Goal: Information Seeking & Learning: Learn about a topic

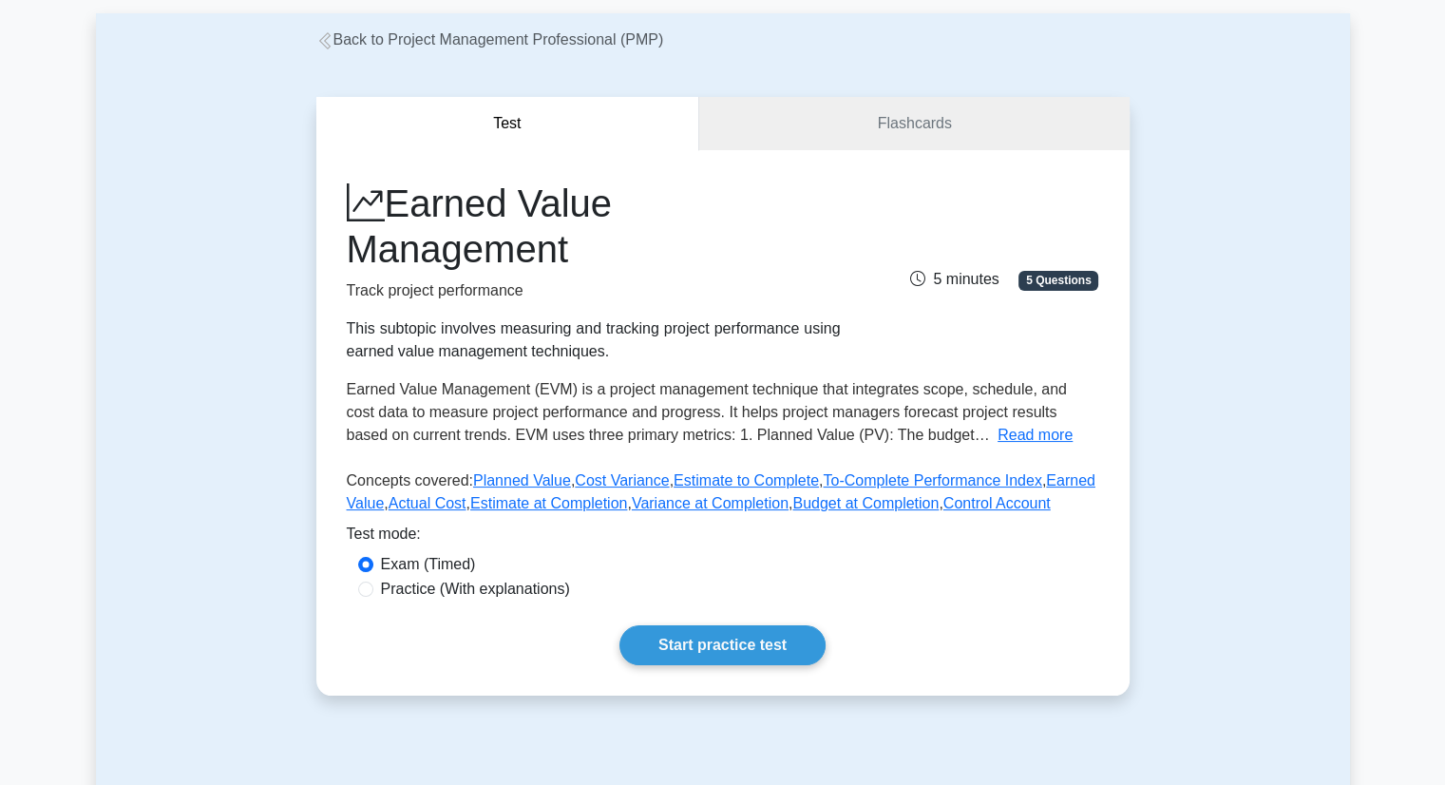
scroll to position [95, 0]
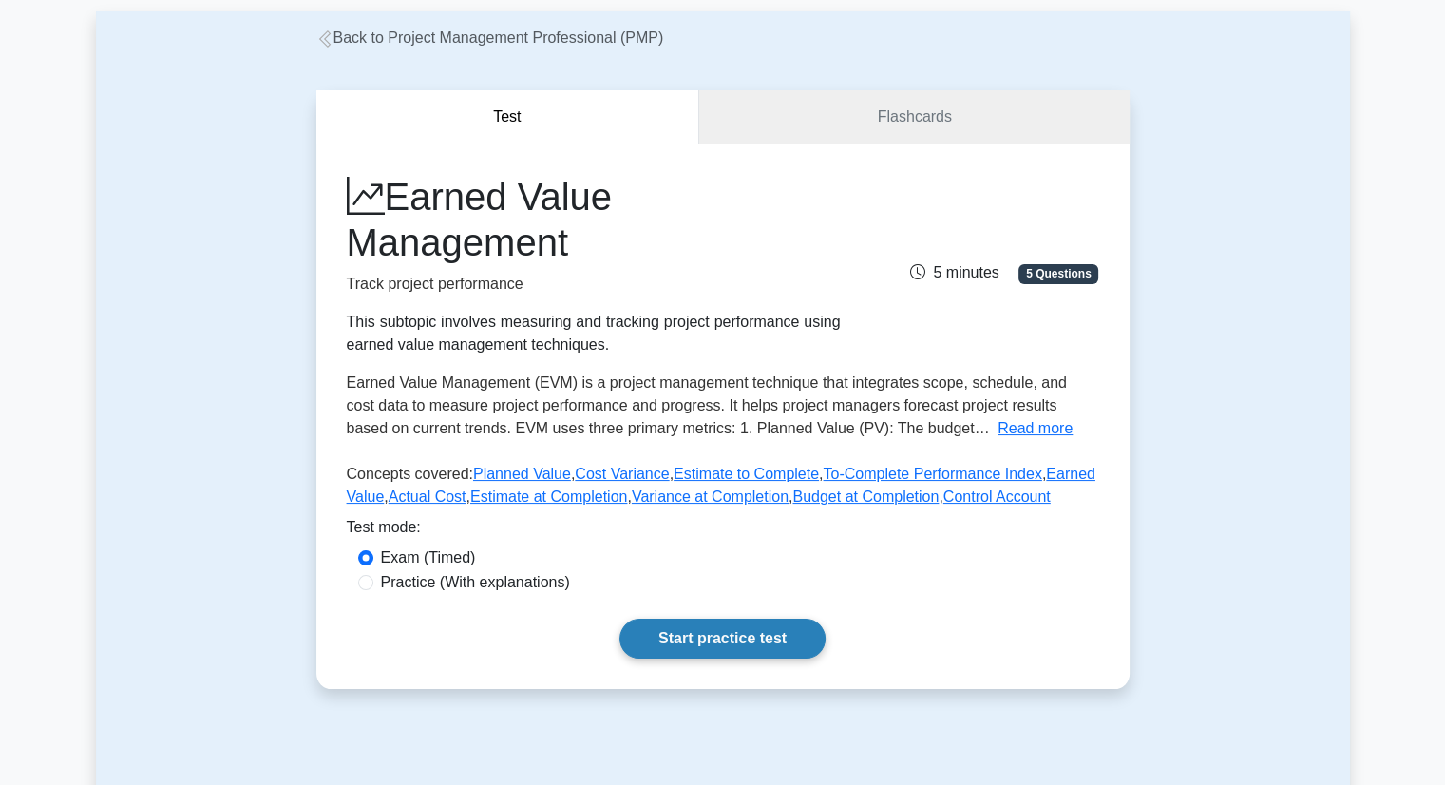
click at [750, 633] on link "Start practice test" at bounding box center [723, 639] width 206 height 40
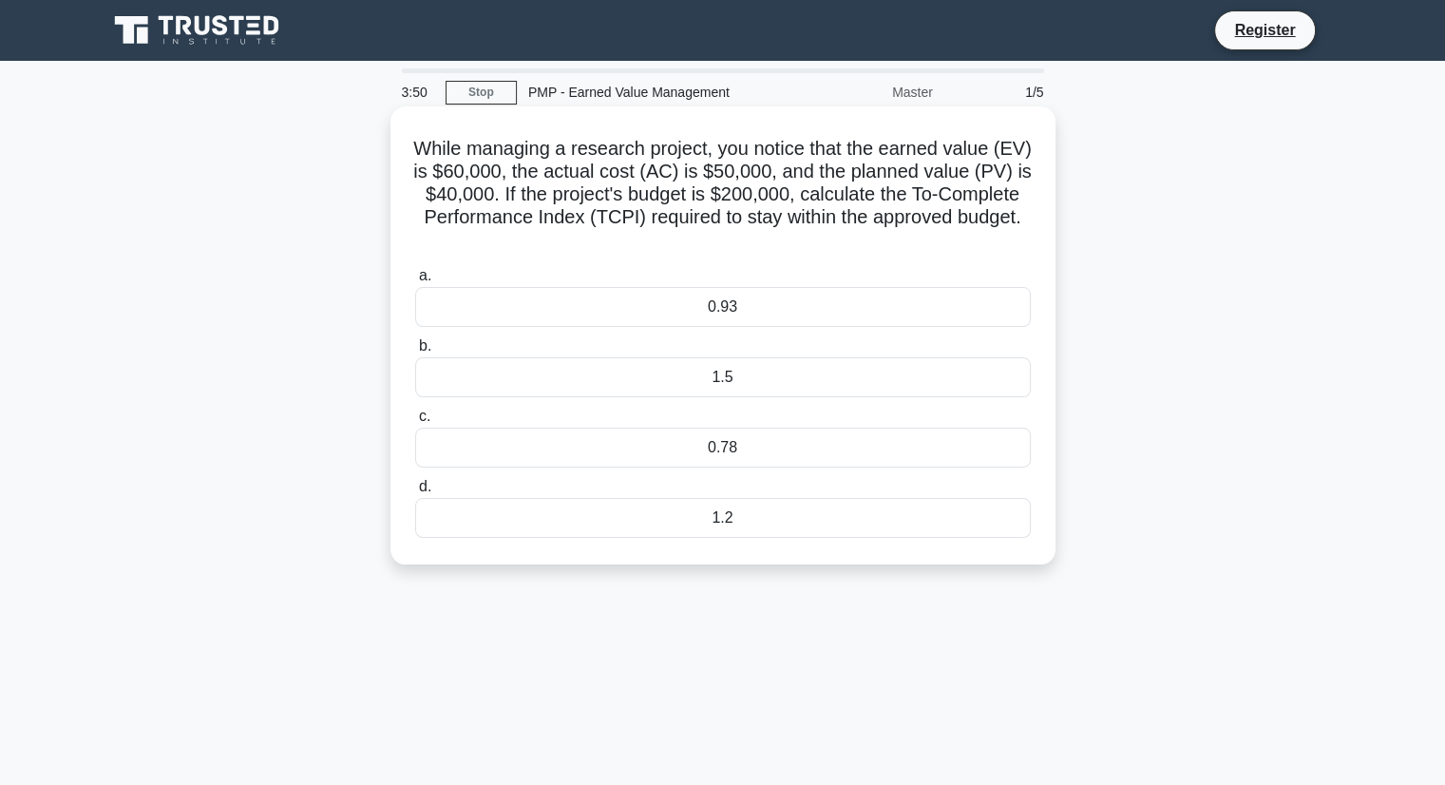
click at [918, 315] on div "0.93" at bounding box center [723, 307] width 616 height 40
click at [415, 282] on input "a. 0.93" at bounding box center [415, 276] width 0 height 12
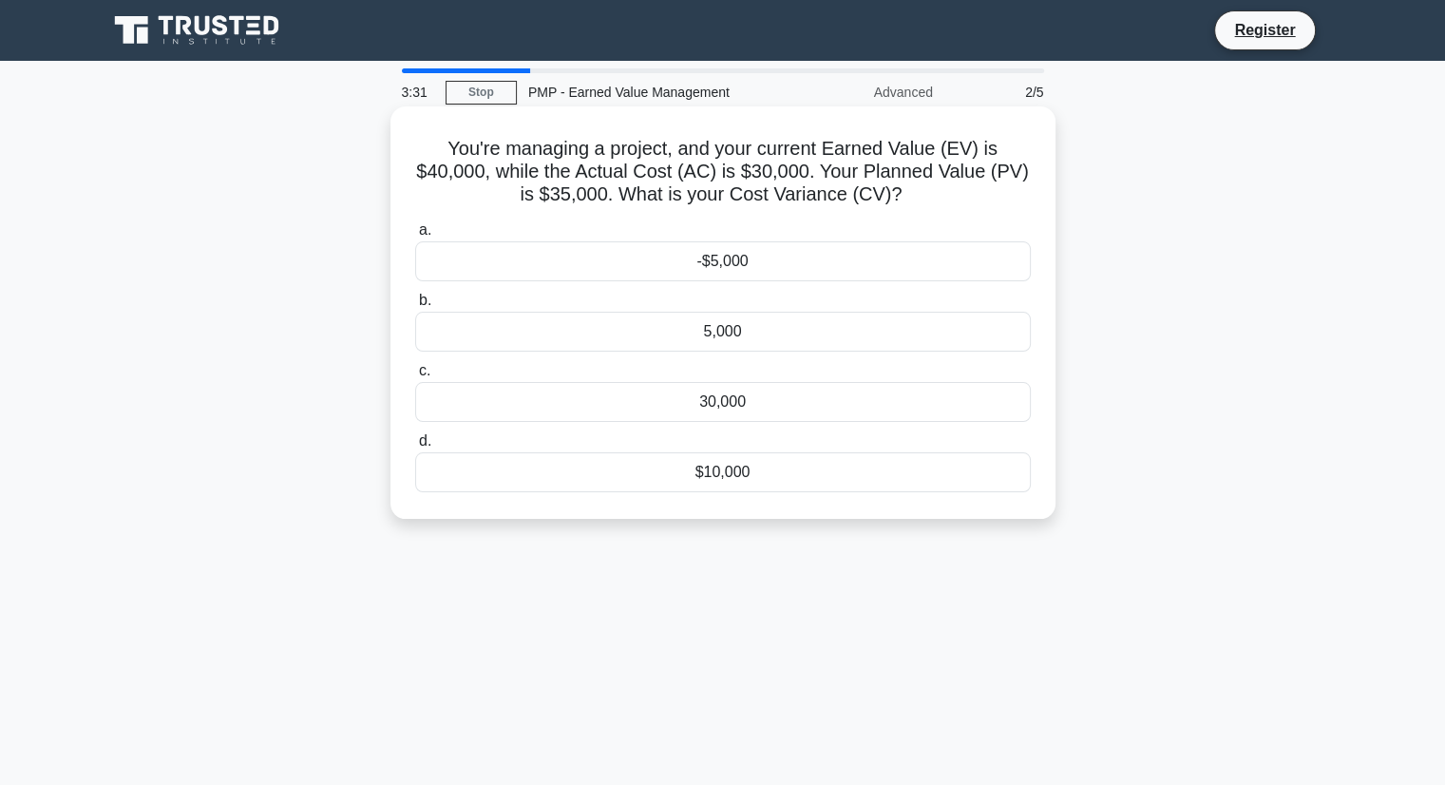
click at [780, 480] on div "$10,000" at bounding box center [723, 472] width 616 height 40
click at [415, 448] on input "d. $10,000" at bounding box center [415, 441] width 0 height 12
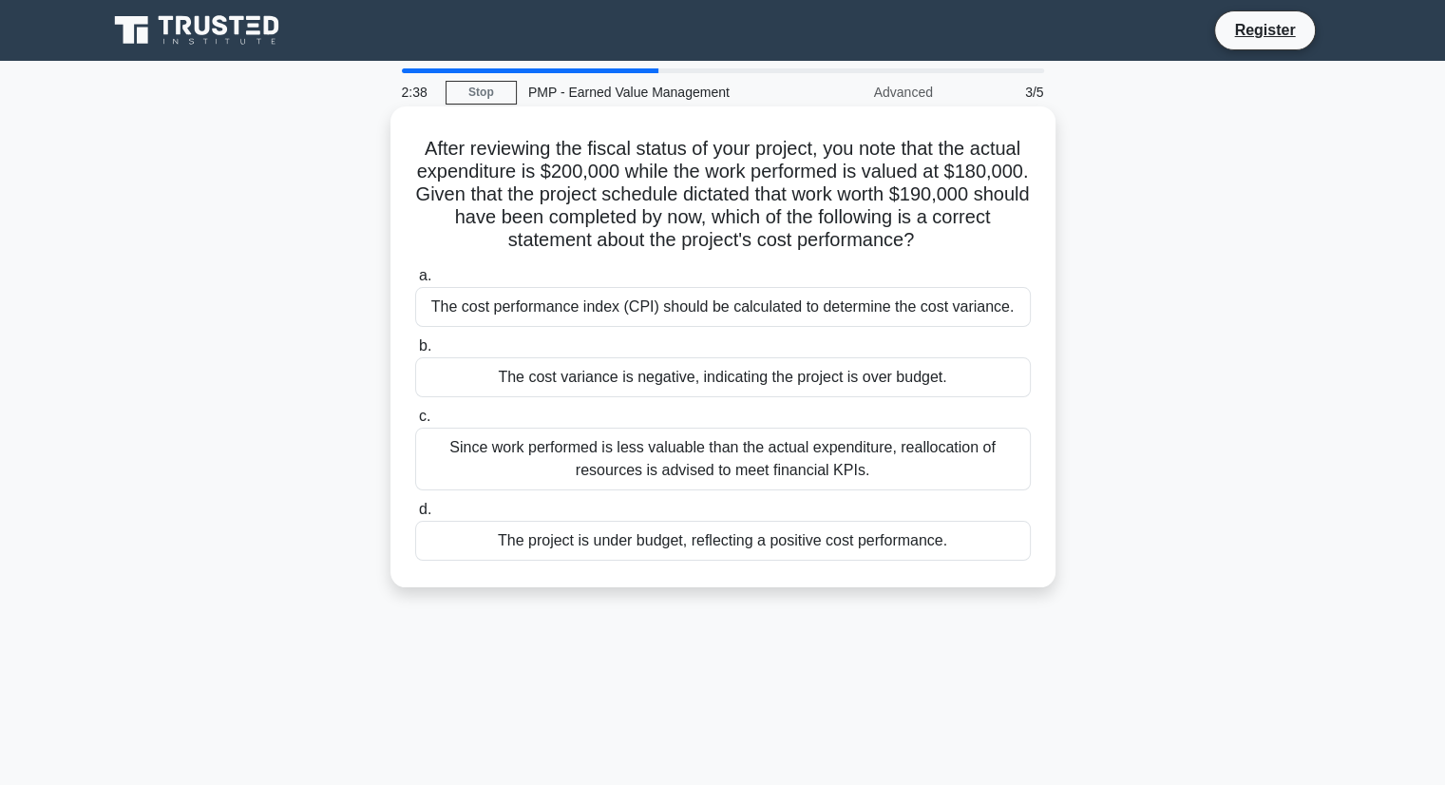
click at [1006, 380] on div "The cost variance is negative, indicating the project is over budget." at bounding box center [723, 377] width 616 height 40
click at [415, 353] on input "b. The cost variance is negative, indicating the project is over budget." at bounding box center [415, 346] width 0 height 12
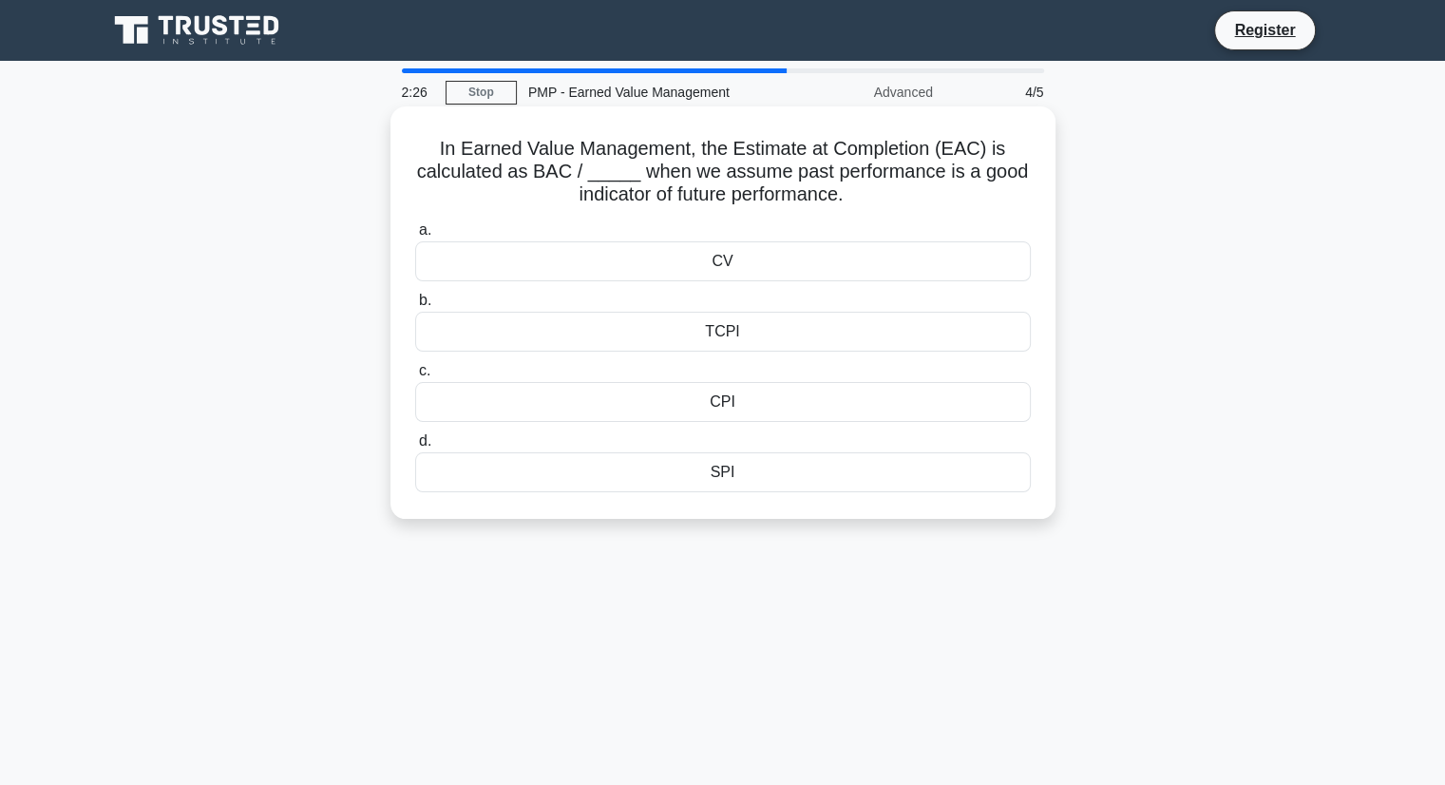
click at [722, 413] on div "CPI" at bounding box center [723, 402] width 616 height 40
click at [415, 377] on input "c. CPI" at bounding box center [415, 371] width 0 height 12
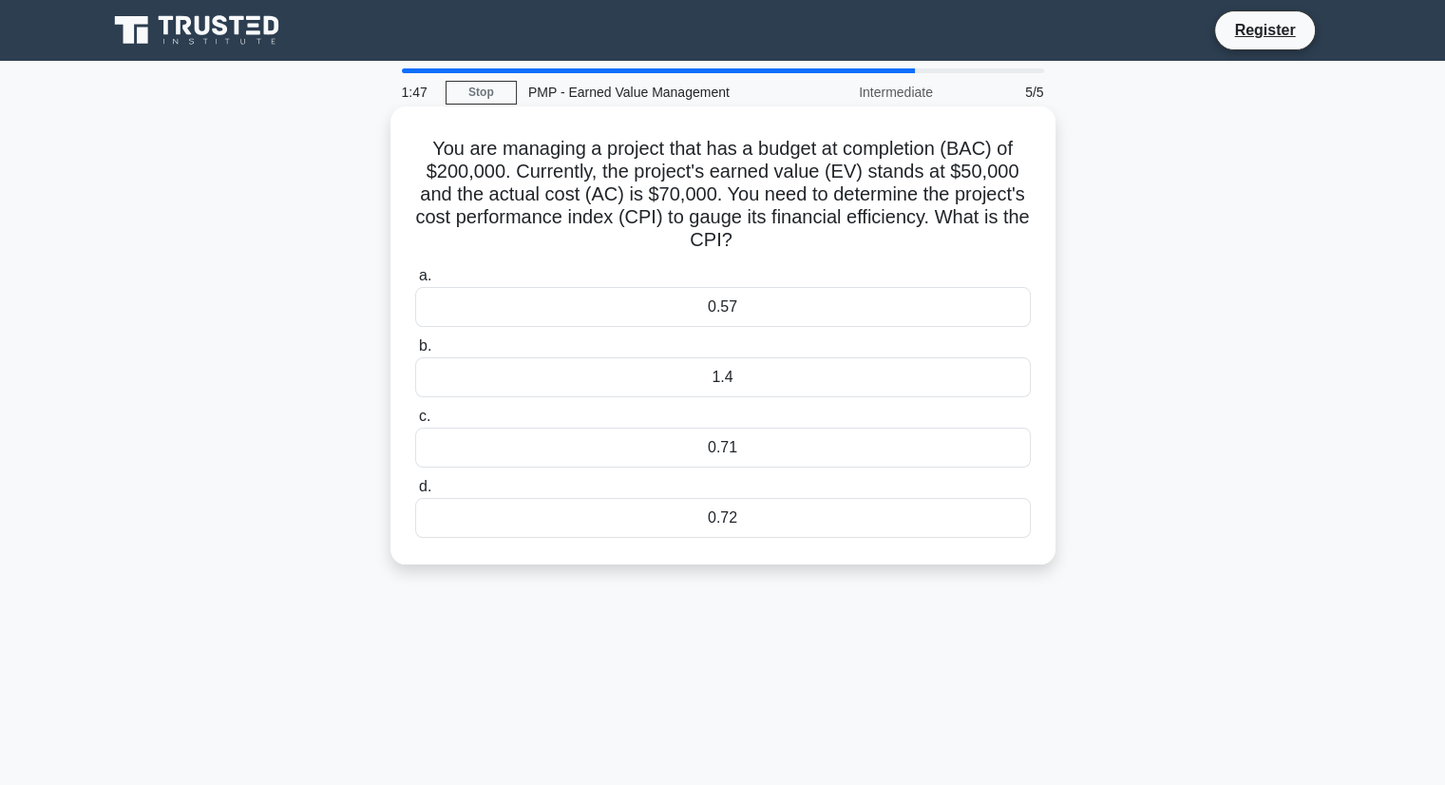
click at [799, 434] on div "0.71" at bounding box center [723, 448] width 616 height 40
click at [415, 423] on input "c. 0.71" at bounding box center [415, 416] width 0 height 12
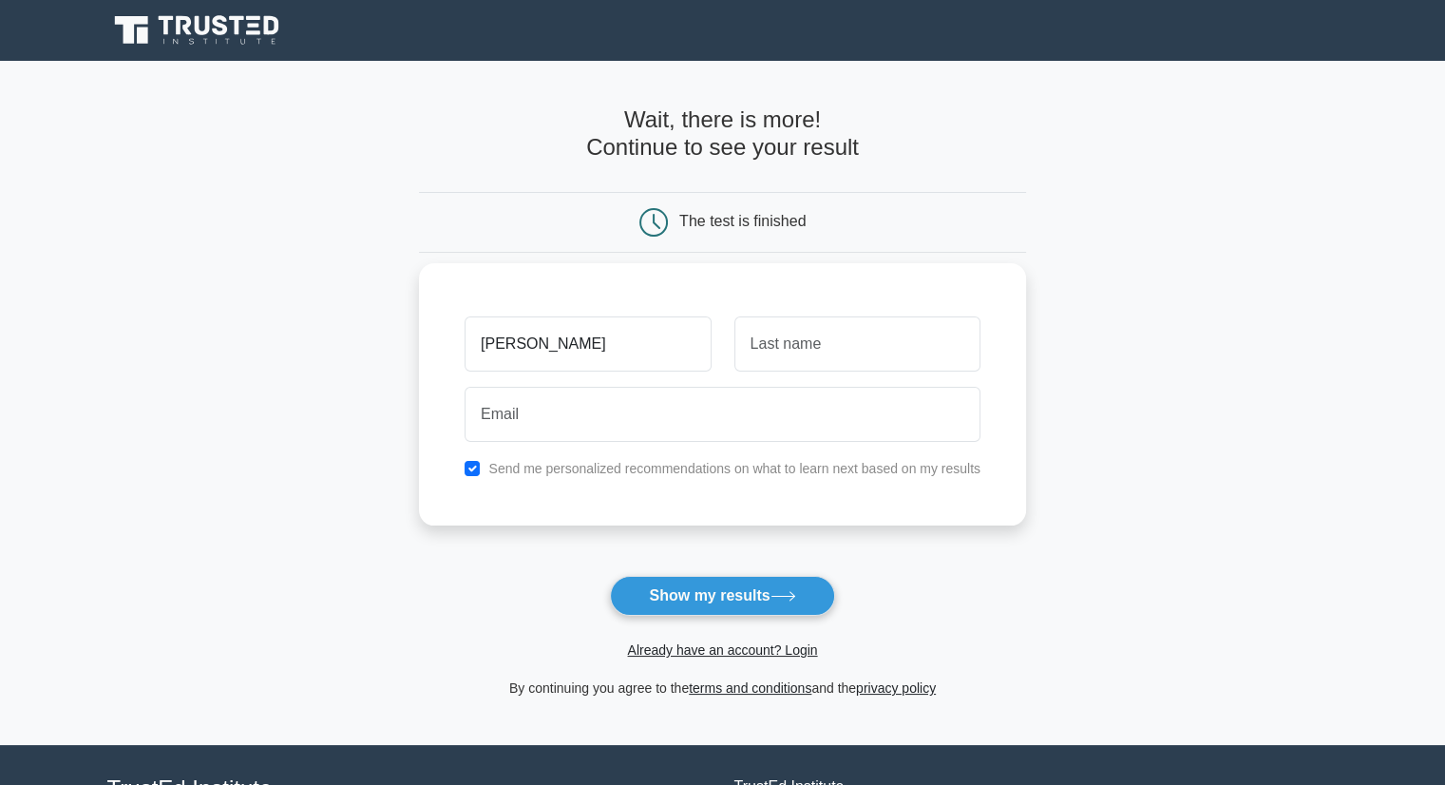
type input "morgan"
type input "hamilton"
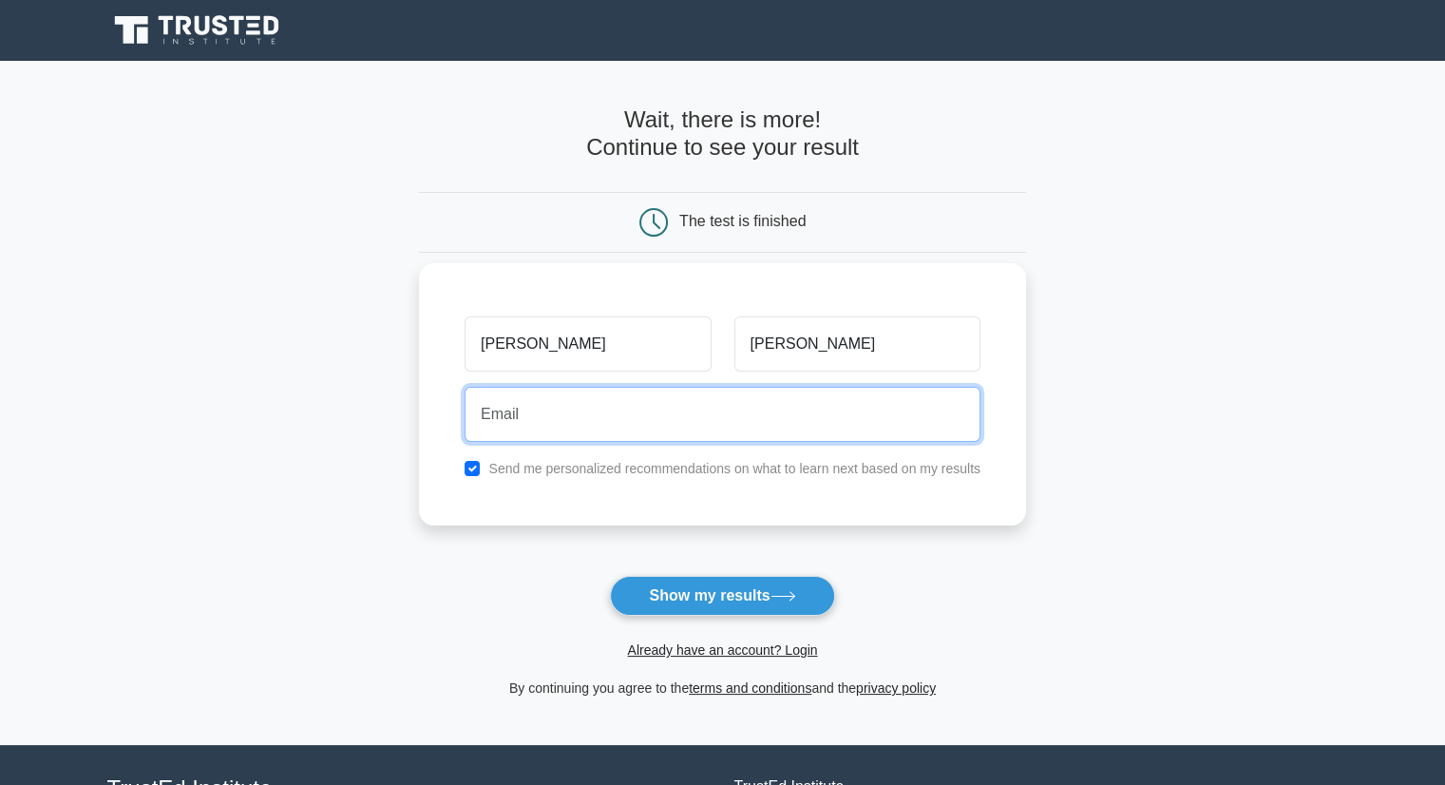
click at [539, 420] on input "email" at bounding box center [723, 414] width 516 height 55
type input "morskye@gmail.com"
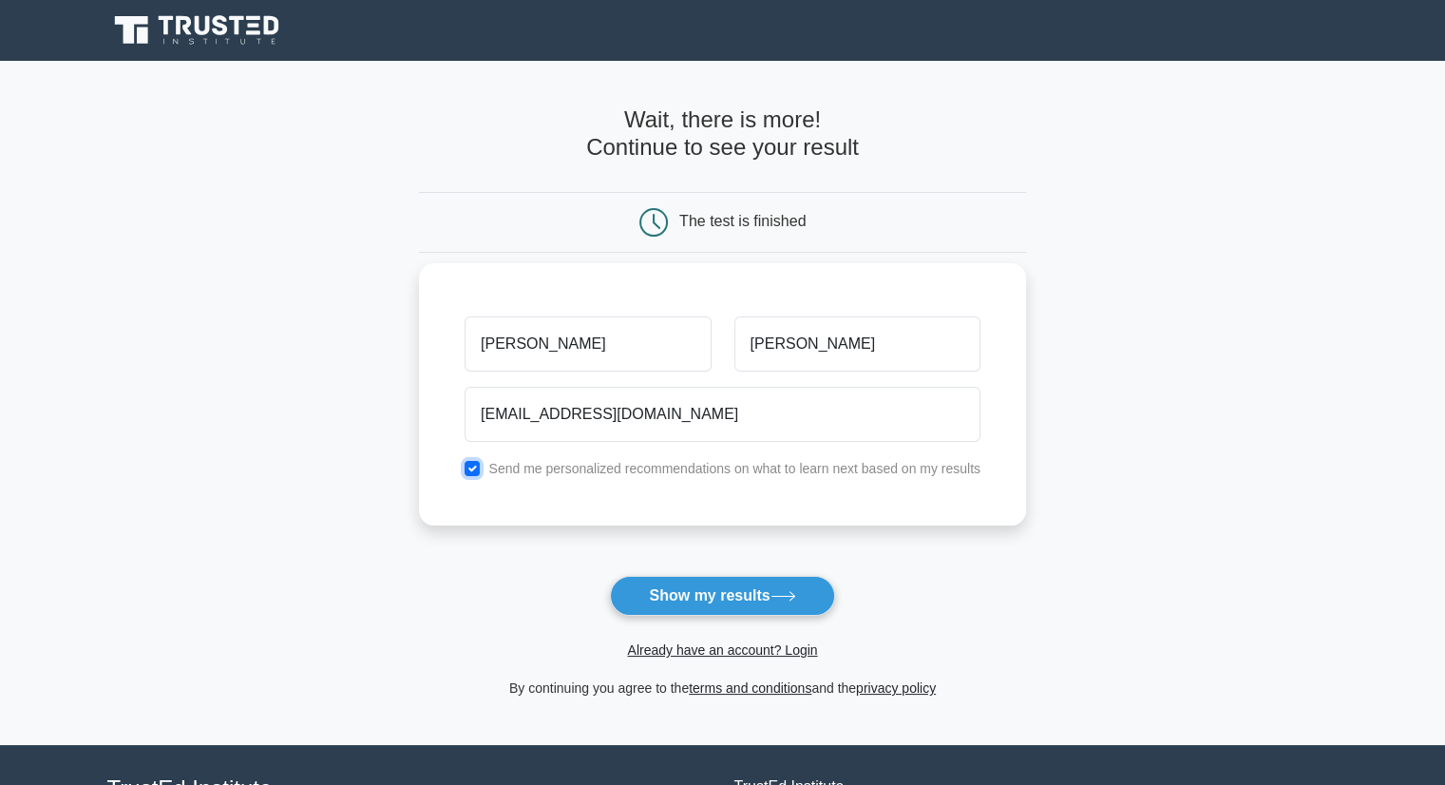
click at [476, 467] on input "checkbox" at bounding box center [472, 468] width 15 height 15
checkbox input "false"
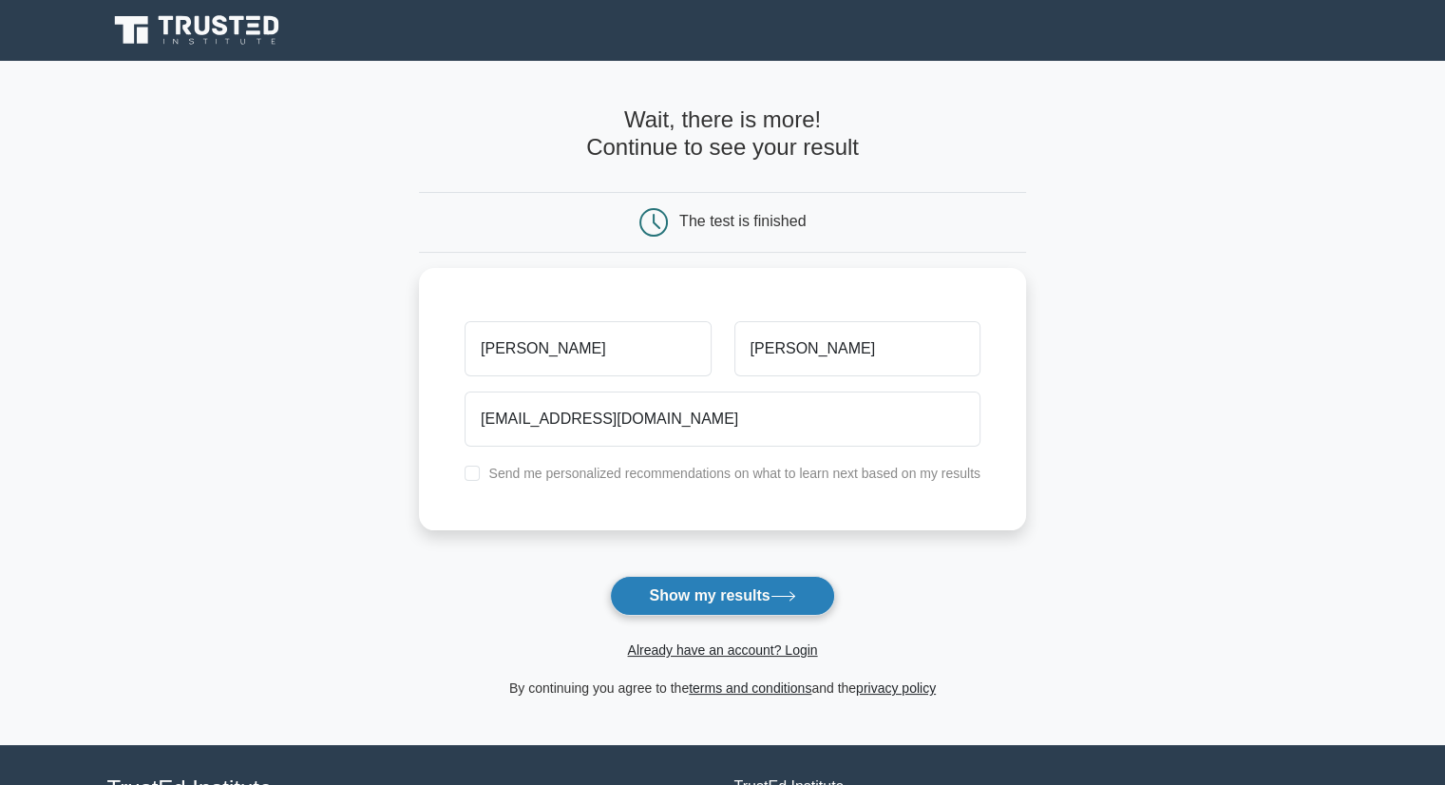
click at [678, 596] on button "Show my results" at bounding box center [722, 596] width 224 height 40
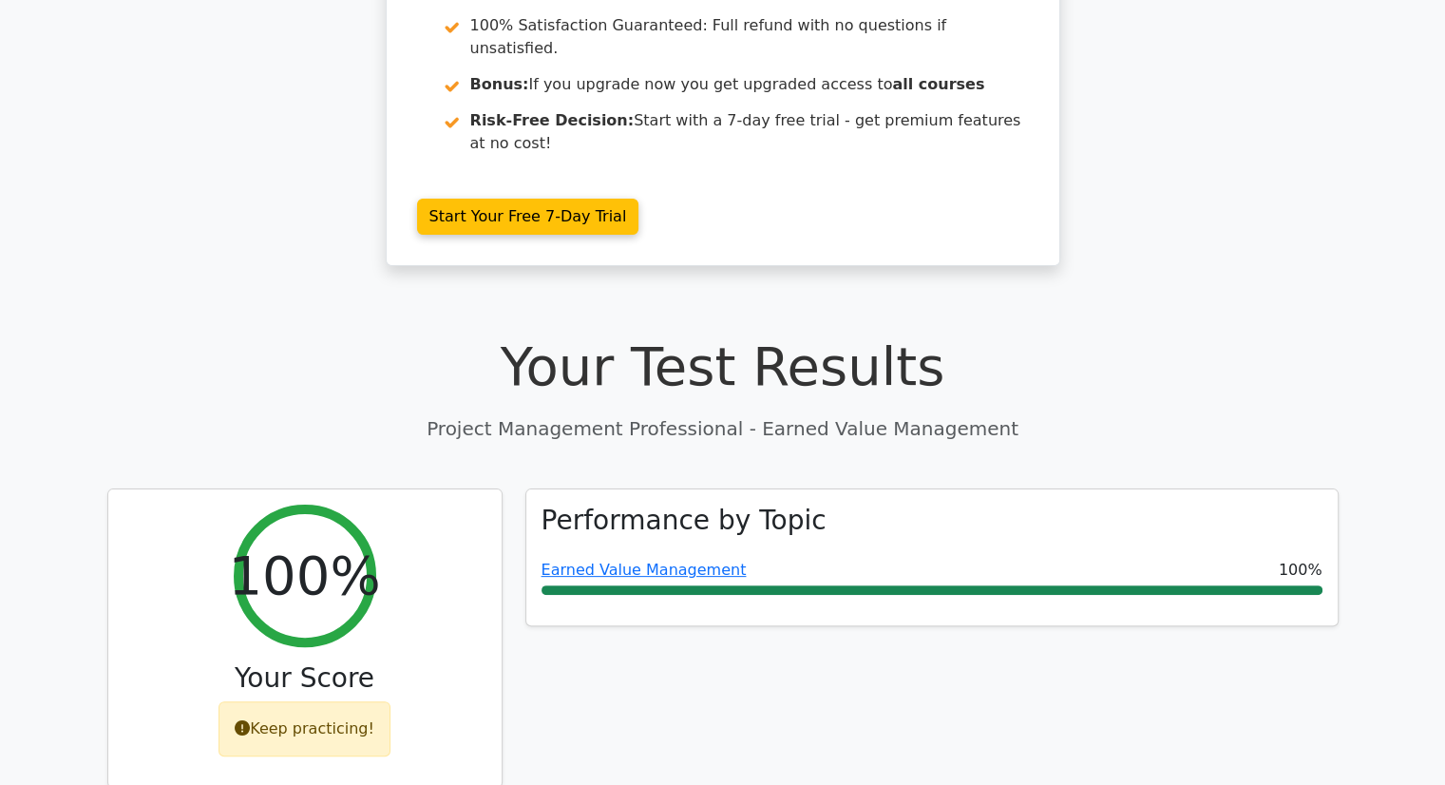
scroll to position [407, 0]
